Goal: Task Accomplishment & Management: Complete application form

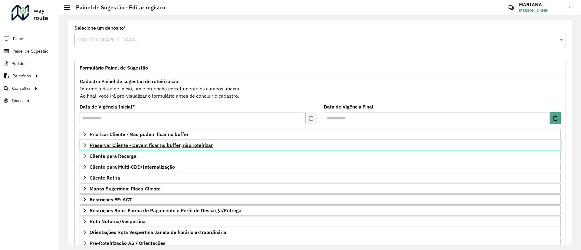
click at [120, 143] on span "Preservar Cliente - Devem ficar no buffer, não roteirizar" at bounding box center [151, 145] width 123 height 5
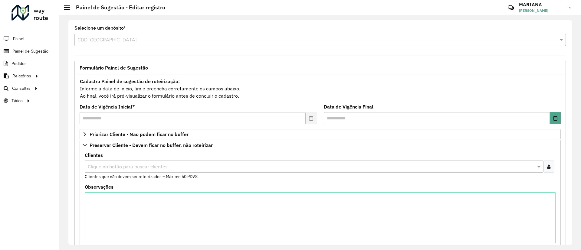
click at [129, 167] on input "text" at bounding box center [311, 166] width 450 height 7
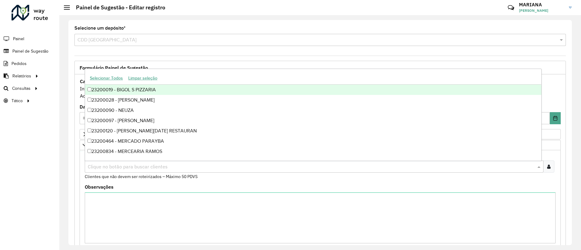
paste input "****"
type input "****"
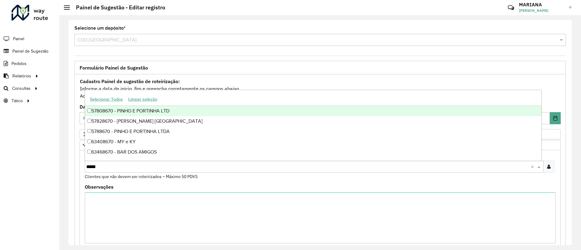
click at [123, 112] on div "57808670 - PINHO E PORTINHA LTD" at bounding box center [313, 111] width 456 height 10
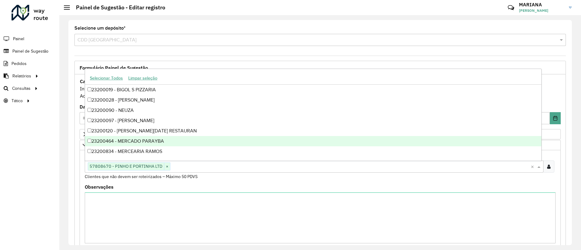
click at [565, 163] on div "**********" at bounding box center [320, 223] width 499 height 324
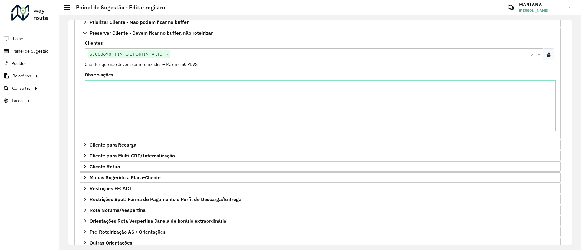
scroll to position [153, 0]
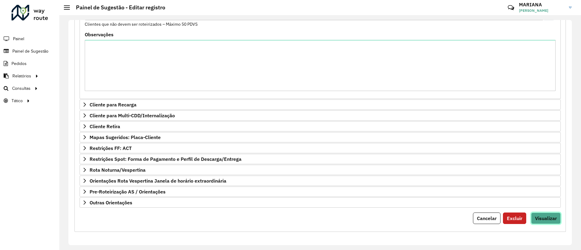
click at [553, 216] on span "Visualizar" at bounding box center [546, 219] width 22 height 6
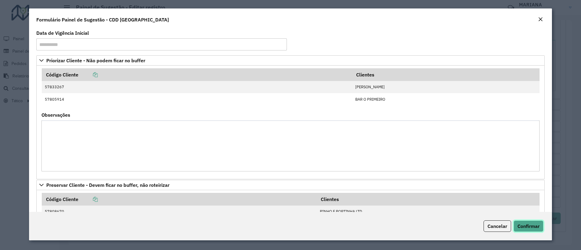
click at [519, 225] on span "Confirmar" at bounding box center [529, 226] width 22 height 6
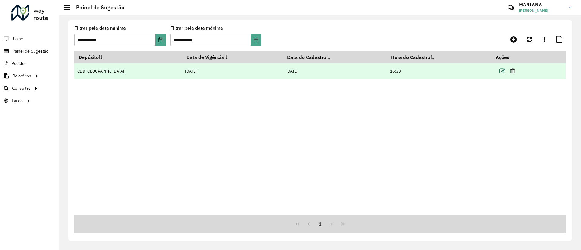
click at [499, 71] on icon at bounding box center [502, 71] width 6 height 6
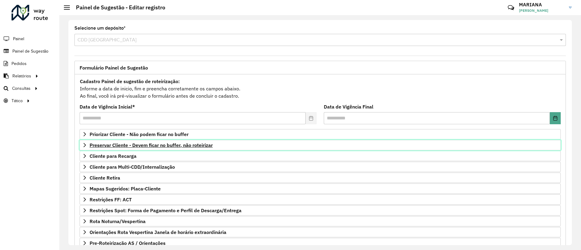
click at [133, 145] on span "Preservar Cliente - Devem ficar no buffer, não roteirizar" at bounding box center [151, 145] width 123 height 5
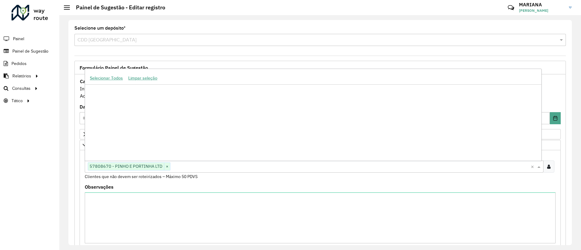
click at [188, 168] on input "text" at bounding box center [350, 166] width 360 height 7
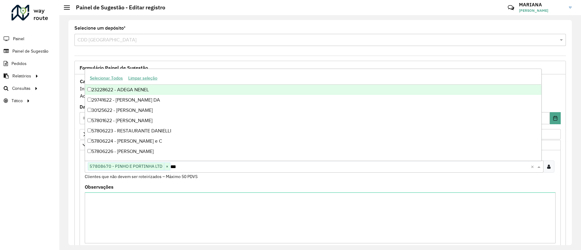
type input "****"
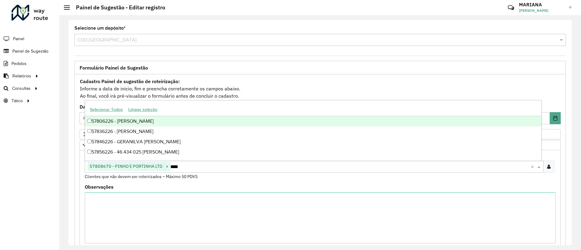
click at [126, 120] on div "57806226 - [PERSON_NAME]" at bounding box center [313, 121] width 456 height 10
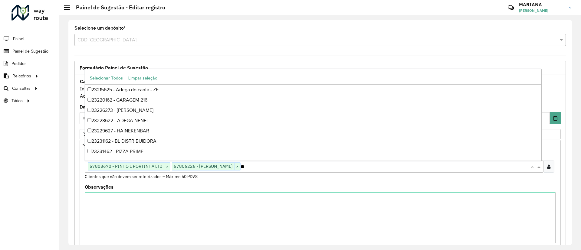
type input "*"
click at [559, 192] on div "**********" at bounding box center [320, 229] width 492 height 310
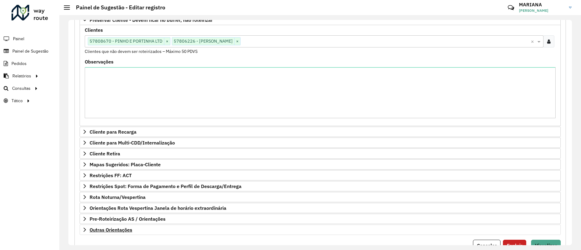
scroll to position [153, 0]
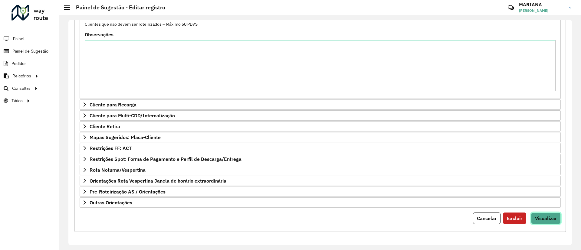
click at [545, 216] on span "Visualizar" at bounding box center [546, 219] width 22 height 6
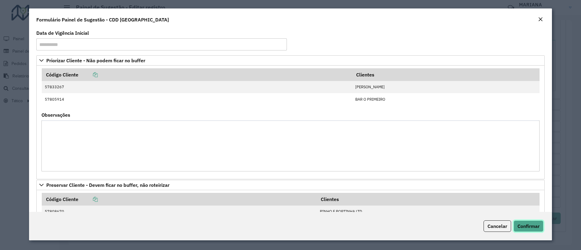
click at [525, 229] on button "Confirmar" at bounding box center [529, 227] width 30 height 12
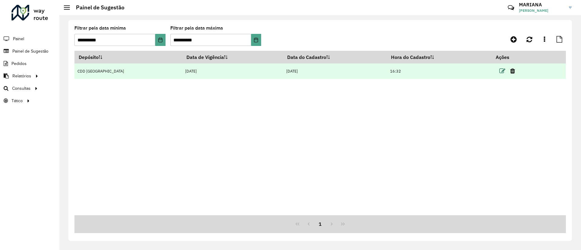
click at [500, 68] on icon at bounding box center [502, 71] width 6 height 6
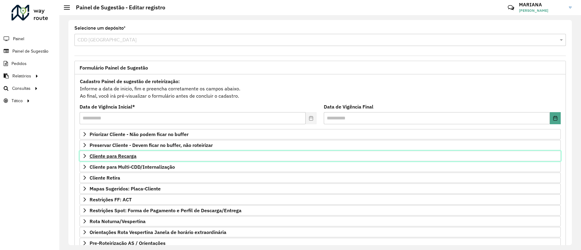
click at [129, 156] on span "Cliente para Recarga" at bounding box center [113, 156] width 47 height 5
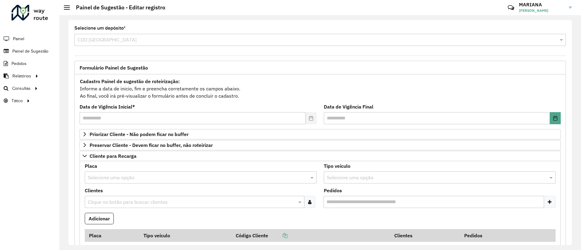
click at [132, 176] on input "text" at bounding box center [195, 177] width 214 height 7
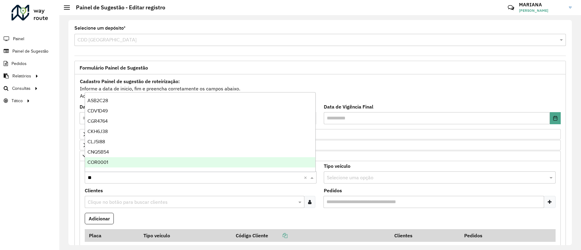
type input "***"
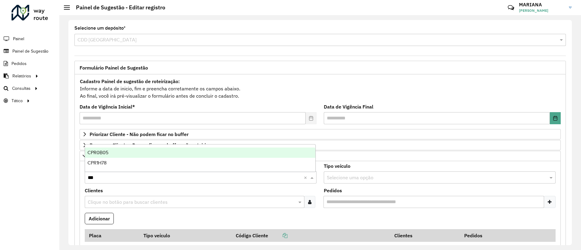
click at [118, 162] on div "CPR1H78" at bounding box center [200, 163] width 230 height 10
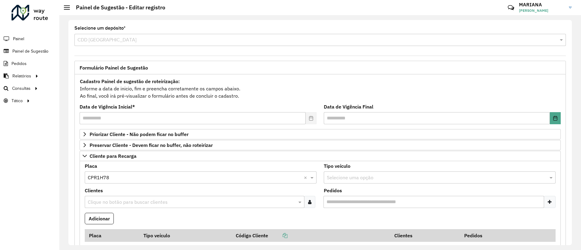
click at [107, 206] on input "text" at bounding box center [191, 202] width 211 height 7
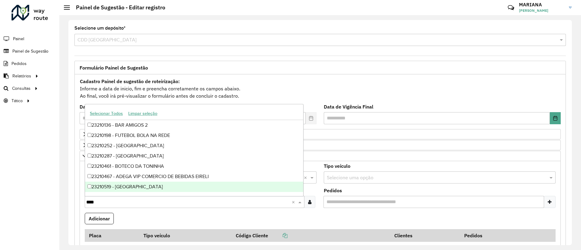
type input "****"
click at [202, 215] on formly-field "Adicionar" at bounding box center [320, 221] width 478 height 16
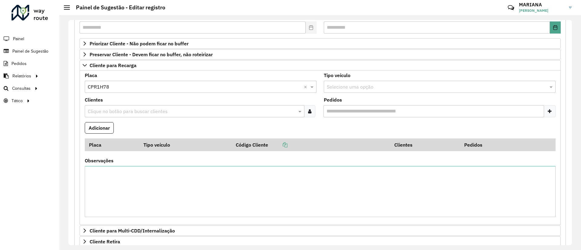
scroll to position [136, 0]
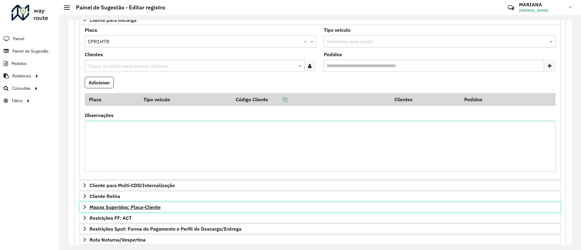
click at [113, 206] on span "Mapas Sugeridos: Placa-Cliente" at bounding box center [125, 207] width 71 height 5
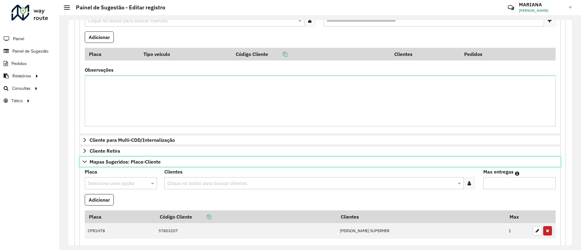
scroll to position [91, 0]
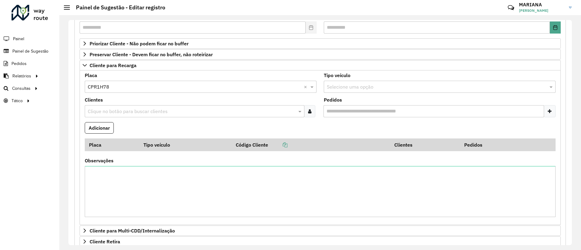
click at [132, 114] on input "text" at bounding box center [191, 111] width 211 height 7
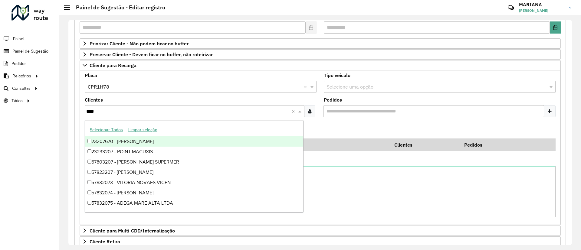
type input "*****"
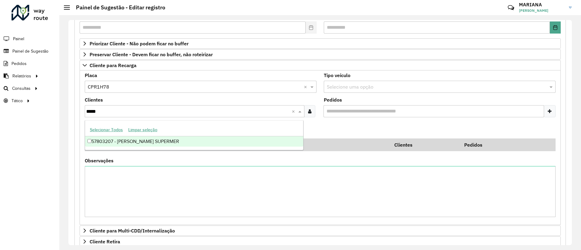
click at [130, 142] on div "57803207 - [PERSON_NAME] SUPERMER" at bounding box center [194, 142] width 218 height 10
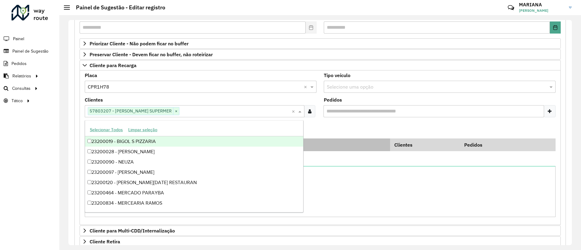
click at [341, 140] on th "Código Cliente" at bounding box center [311, 145] width 159 height 13
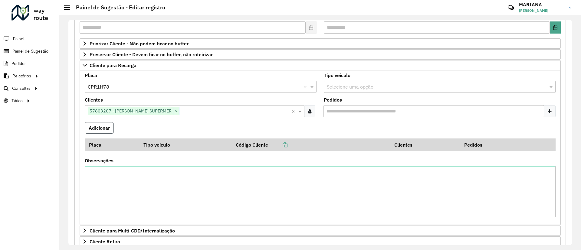
click at [94, 127] on button "Adicionar" at bounding box center [99, 128] width 29 height 12
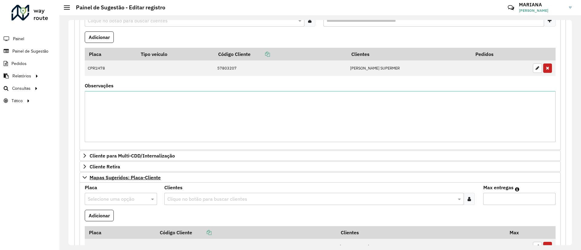
scroll to position [227, 0]
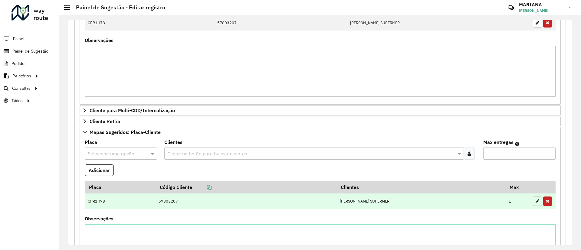
click at [538, 201] on button "button" at bounding box center [537, 201] width 9 height 9
type input "*"
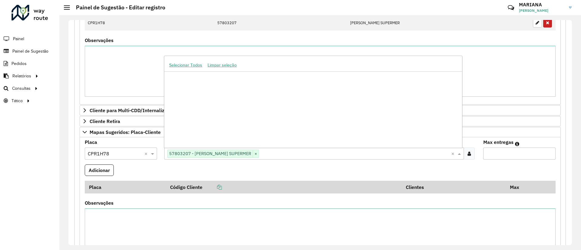
click at [279, 151] on input "text" at bounding box center [355, 153] width 192 height 7
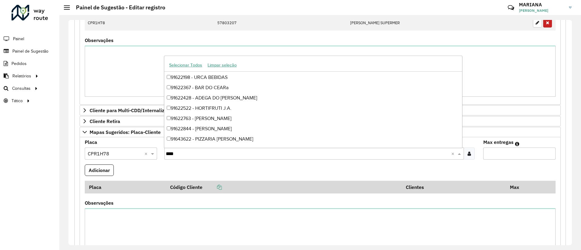
scroll to position [0, 0]
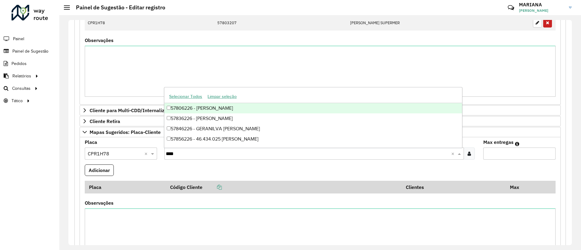
type input "*****"
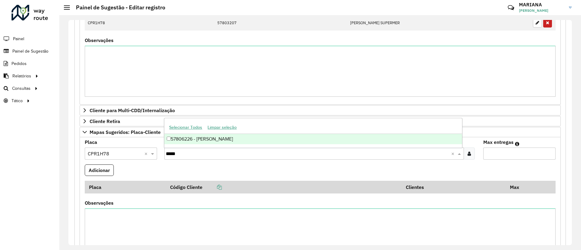
click at [247, 138] on div "57806226 - [PERSON_NAME]" at bounding box center [313, 139] width 298 height 10
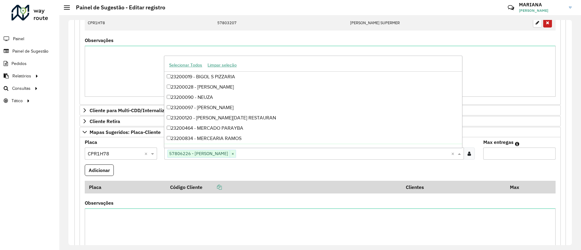
click at [244, 168] on formly-field "Adicionar" at bounding box center [320, 173] width 478 height 16
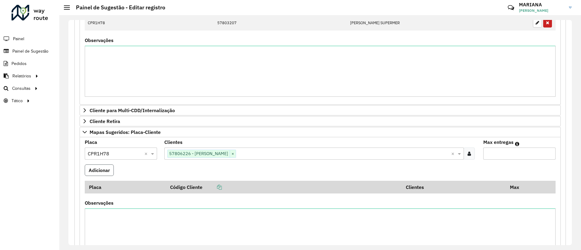
click at [101, 170] on button "Adicionar" at bounding box center [99, 171] width 29 height 12
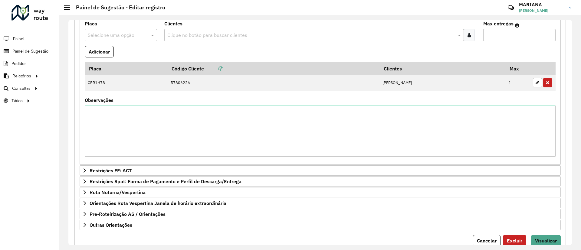
scroll to position [368, 0]
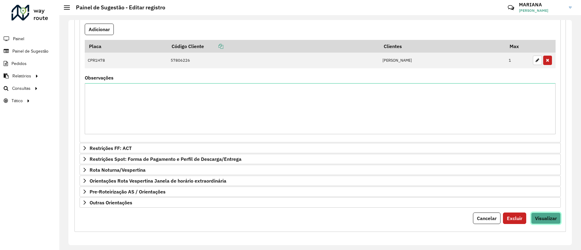
click at [541, 216] on span "Visualizar" at bounding box center [546, 219] width 22 height 6
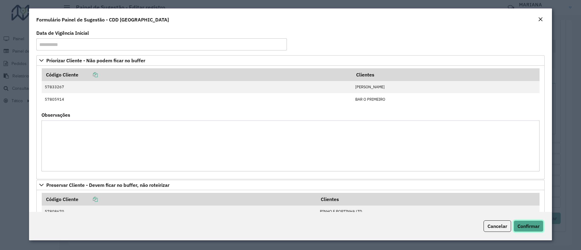
click at [520, 226] on span "Confirmar" at bounding box center [529, 226] width 22 height 6
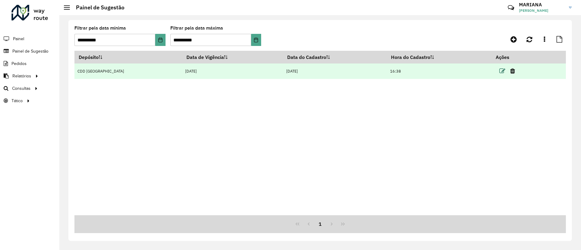
click at [499, 71] on icon at bounding box center [502, 71] width 6 height 6
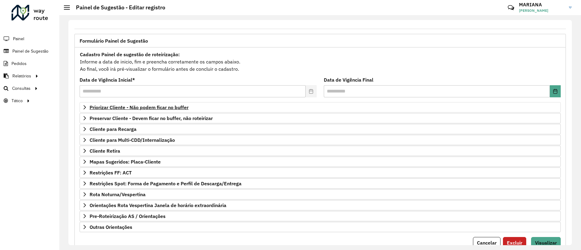
scroll to position [45, 0]
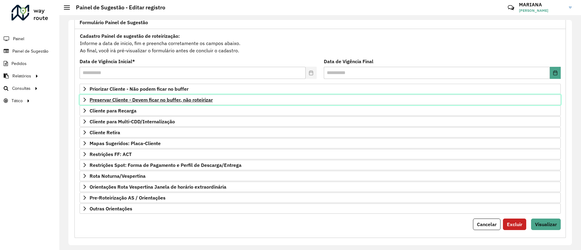
click at [133, 102] on span "Preservar Cliente - Devem ficar no buffer, não roteirizar" at bounding box center [151, 99] width 123 height 5
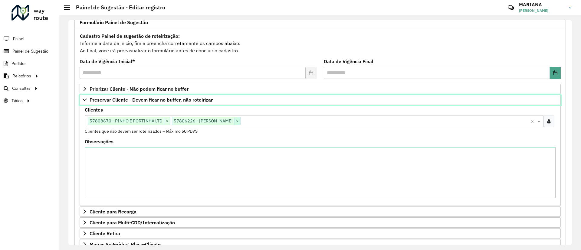
click at [240, 120] on span "×" at bounding box center [237, 121] width 6 height 7
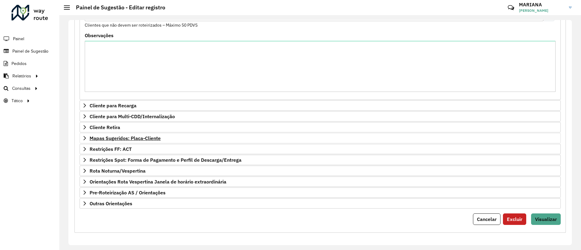
scroll to position [153, 0]
click at [555, 221] on span "Visualizar" at bounding box center [546, 219] width 22 height 6
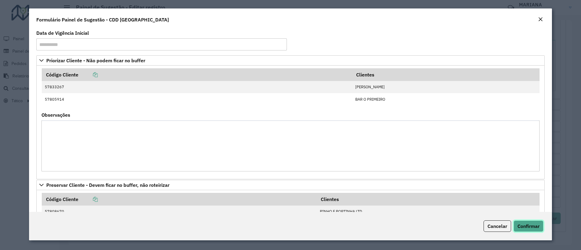
click at [529, 227] on span "Confirmar" at bounding box center [529, 226] width 22 height 6
